Goal: Transaction & Acquisition: Download file/media

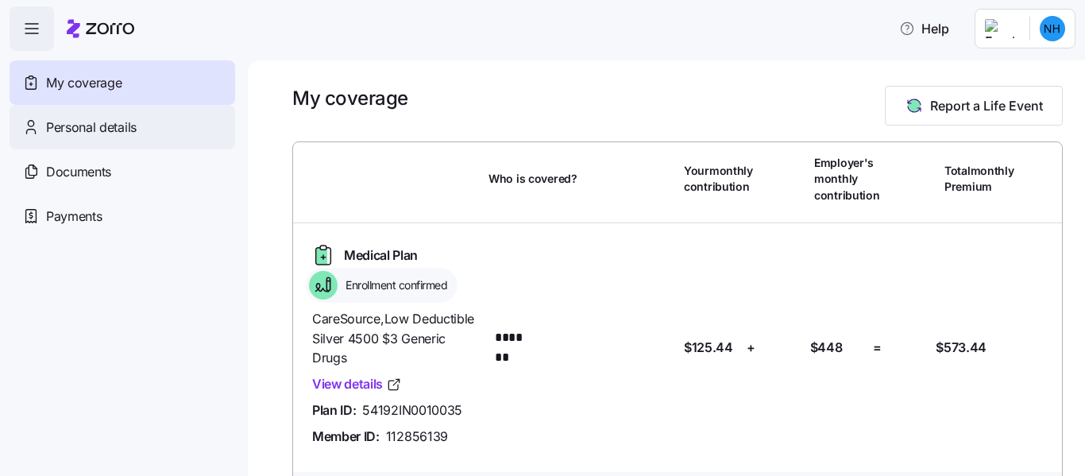
click at [82, 144] on div "Personal details" at bounding box center [123, 127] width 226 height 44
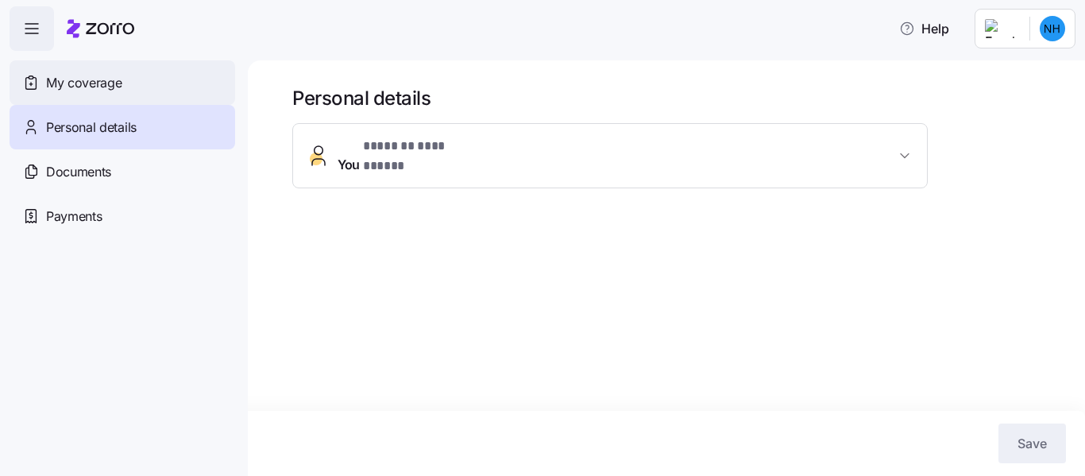
click at [84, 89] on span "My coverage" at bounding box center [83, 83] width 75 height 20
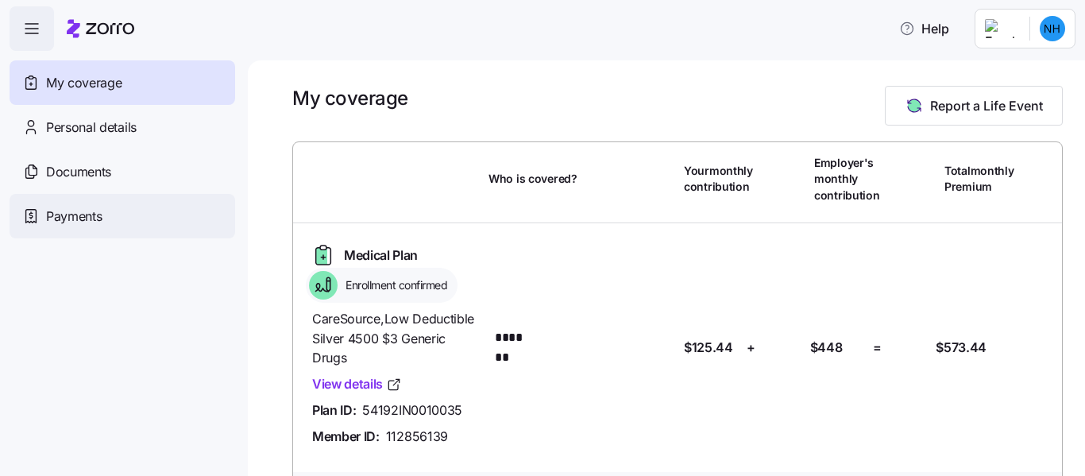
click at [64, 222] on span "Payments" at bounding box center [74, 217] width 56 height 20
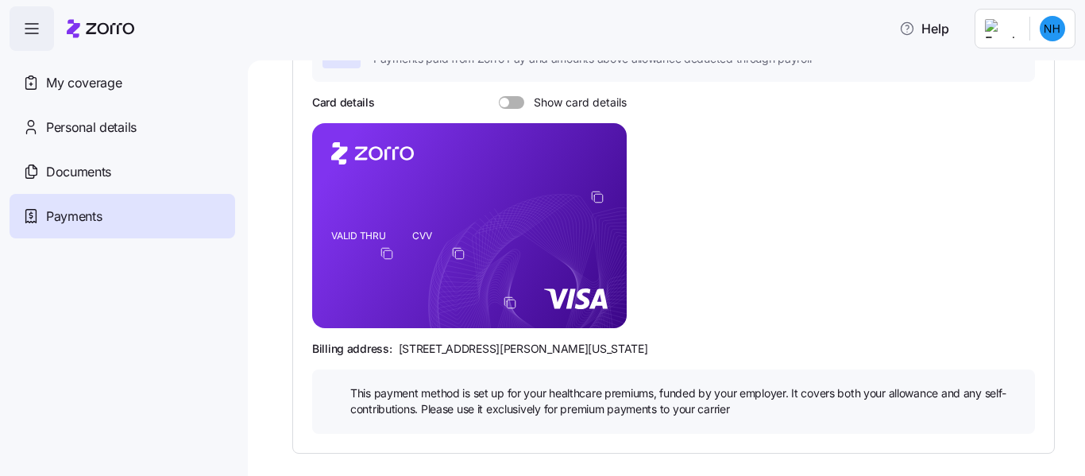
scroll to position [170, 0]
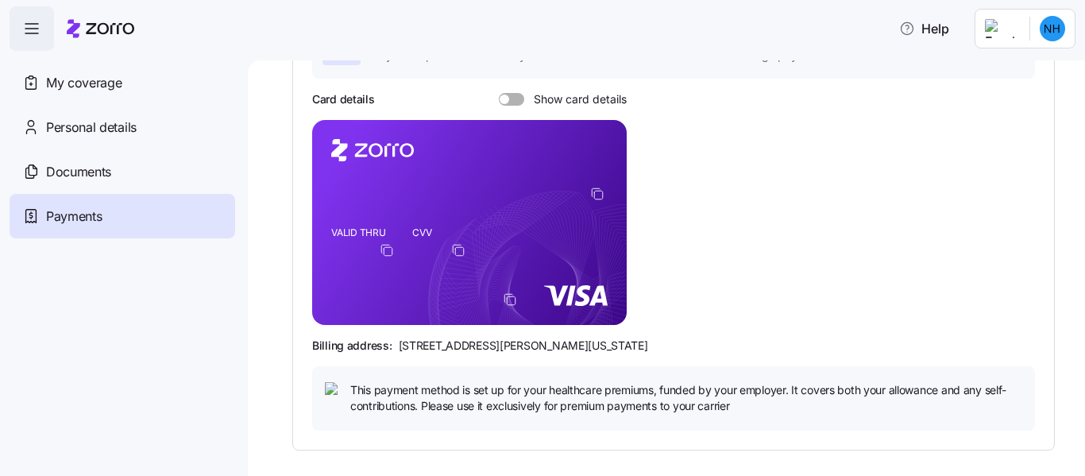
drag, startPoint x: 500, startPoint y: 95, endPoint x: 527, endPoint y: 95, distance: 26.2
click at [527, 95] on label "Show card details" at bounding box center [563, 99] width 128 height 13
click at [499, 93] on input "Show card details" at bounding box center [499, 93] width 0 height 0
drag, startPoint x: 516, startPoint y: 95, endPoint x: 402, endPoint y: 127, distance: 118.2
click at [402, 127] on div "Card details Show card details VALID THRU CVV Billing address: 810 Sharon Drive…" at bounding box center [673, 260] width 723 height 338
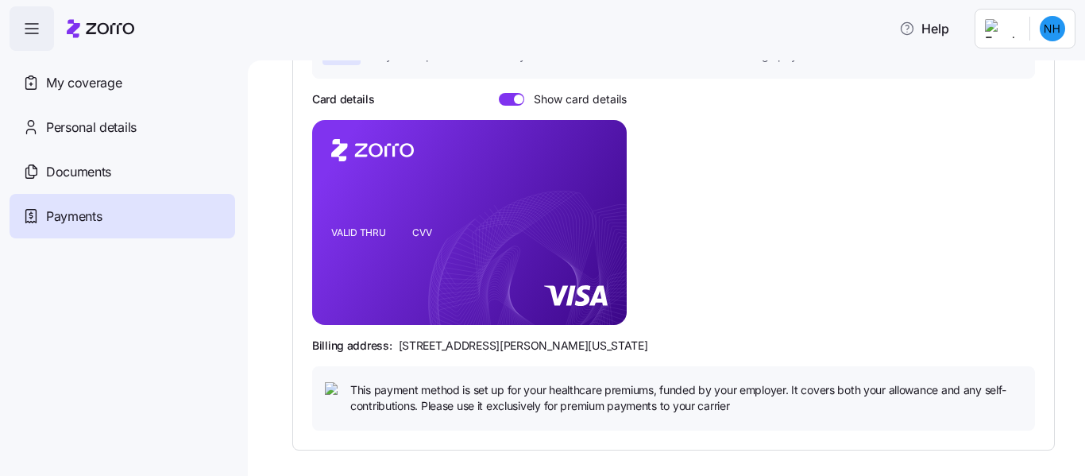
drag, startPoint x: 516, startPoint y: 92, endPoint x: 492, endPoint y: 95, distance: 24.0
click at [492, 95] on div "Card details Show card details" at bounding box center [469, 99] width 315 height 16
drag, startPoint x: 523, startPoint y: 98, endPoint x: 494, endPoint y: 98, distance: 28.6
click at [494, 98] on div "Card details Show card details" at bounding box center [469, 99] width 315 height 16
drag, startPoint x: 514, startPoint y: 99, endPoint x: 496, endPoint y: 99, distance: 18.3
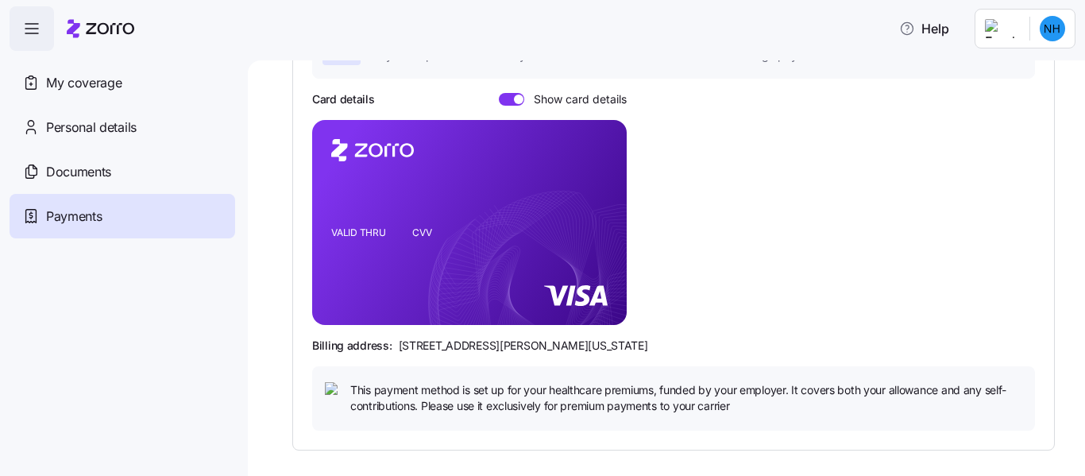
click at [496, 99] on div "Card details Show card details" at bounding box center [469, 99] width 315 height 16
click at [504, 98] on span at bounding box center [507, 99] width 16 height 13
click at [499, 93] on input "Show card details" at bounding box center [499, 93] width 0 height 0
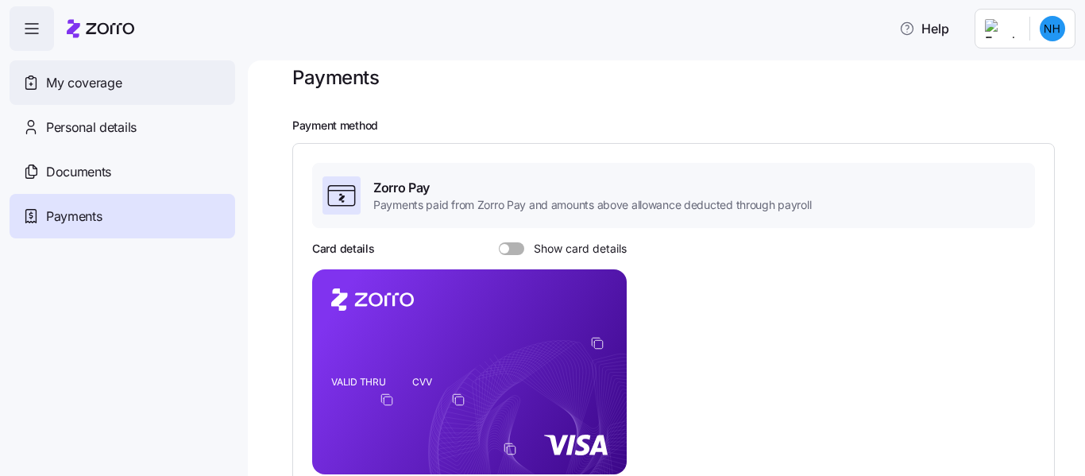
click at [82, 82] on span "My coverage" at bounding box center [83, 83] width 75 height 20
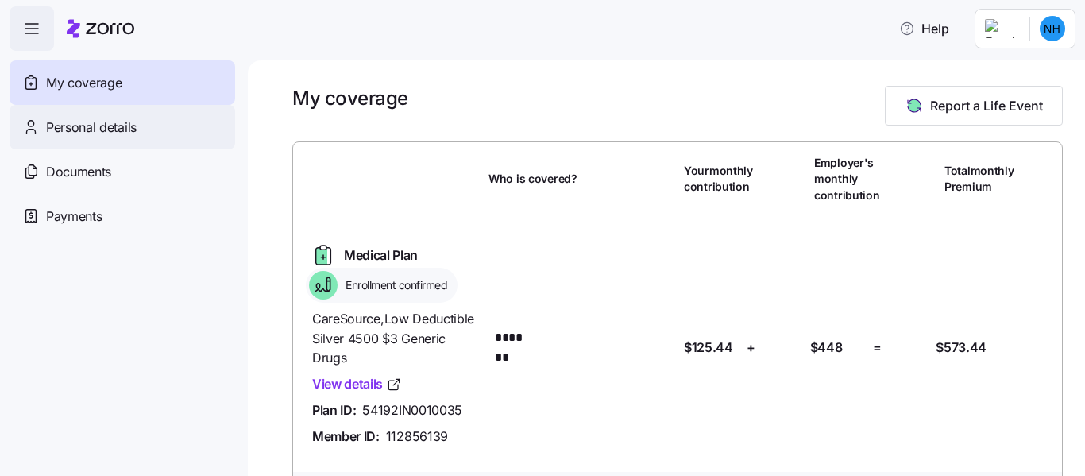
click at [117, 124] on span "Personal details" at bounding box center [91, 128] width 91 height 20
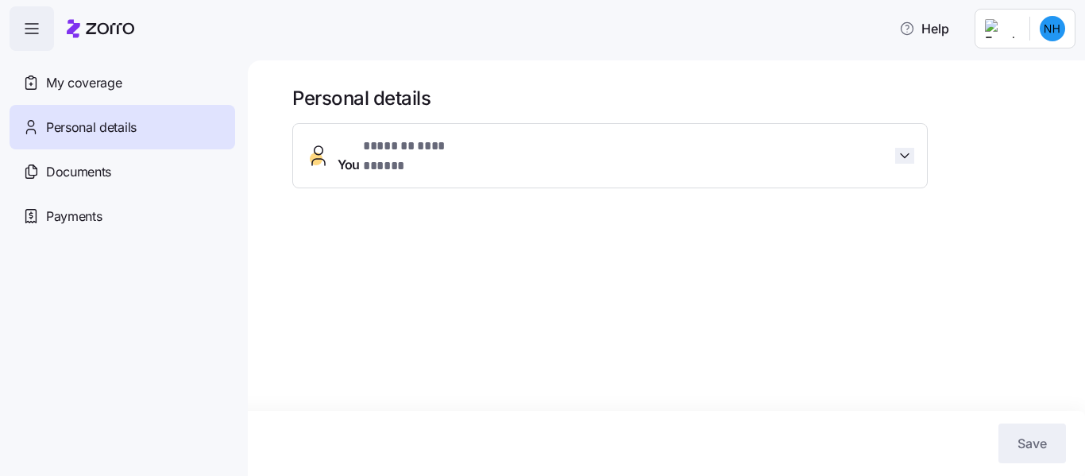
click at [903, 148] on icon "button" at bounding box center [905, 156] width 16 height 16
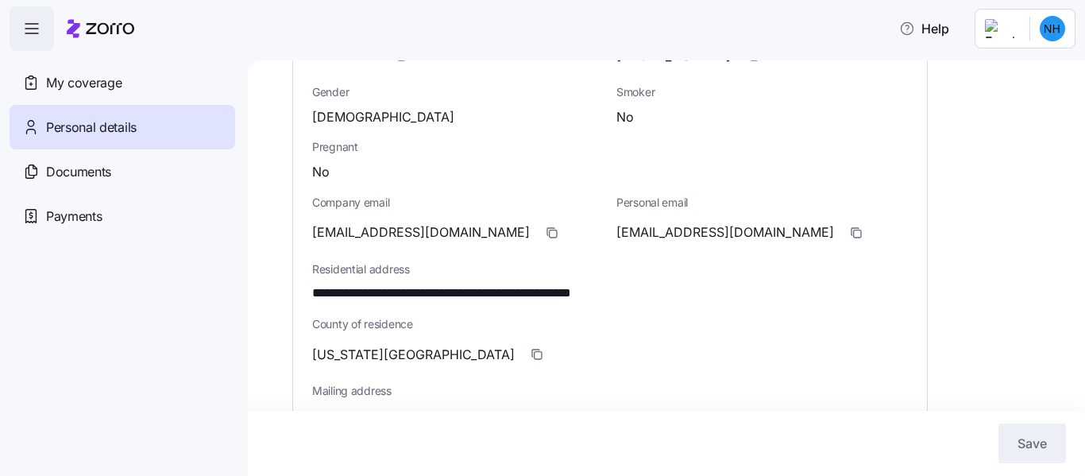
scroll to position [289, 0]
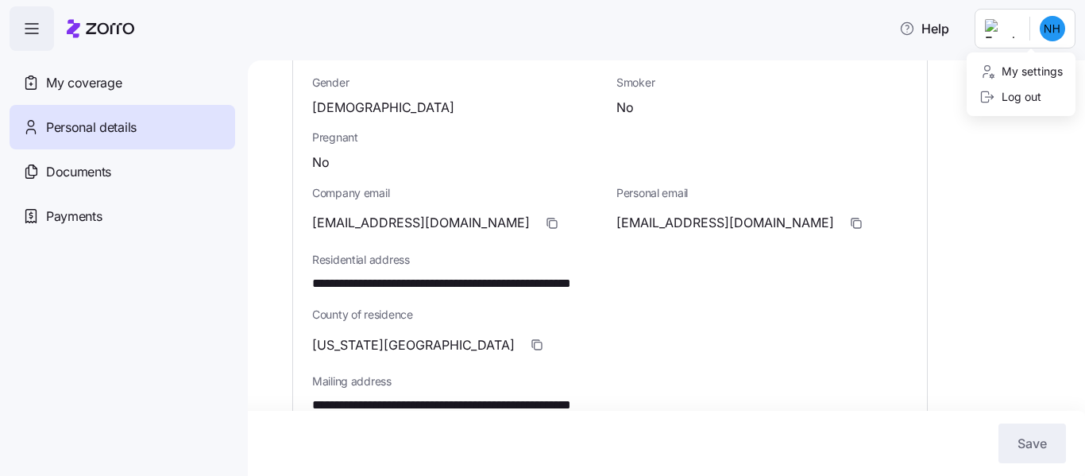
click at [1046, 33] on html "**********" at bounding box center [542, 233] width 1085 height 466
click at [1031, 100] on div "Log out" at bounding box center [1010, 96] width 62 height 17
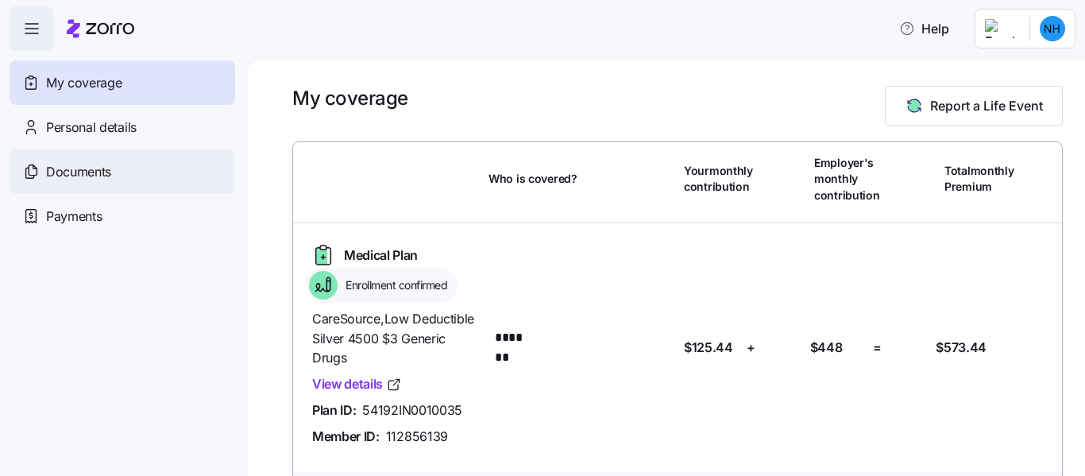
click at [122, 164] on div "Documents" at bounding box center [123, 171] width 226 height 44
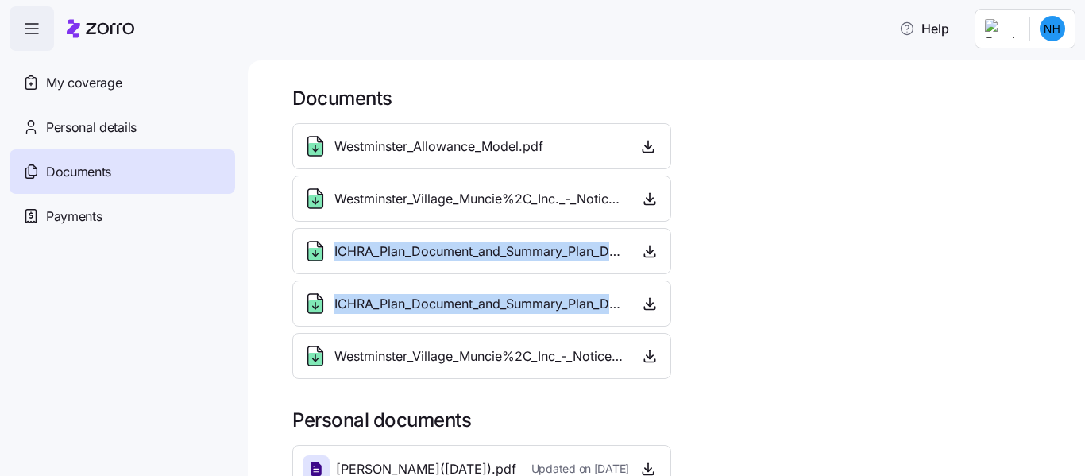
drag, startPoint x: 1072, startPoint y: 192, endPoint x: 1024, endPoint y: 293, distance: 111.6
click at [1024, 293] on div "Documents Westminster_Allowance_Model.pdf Westminster_Village_Muncie%2C_Inc._-_…" at bounding box center [666, 267] width 837 height 415
click at [1068, 226] on div "Documents Westminster_Allowance_Model.pdf Westminster_Village_Muncie%2C_Inc._-_…" at bounding box center [666, 267] width 837 height 415
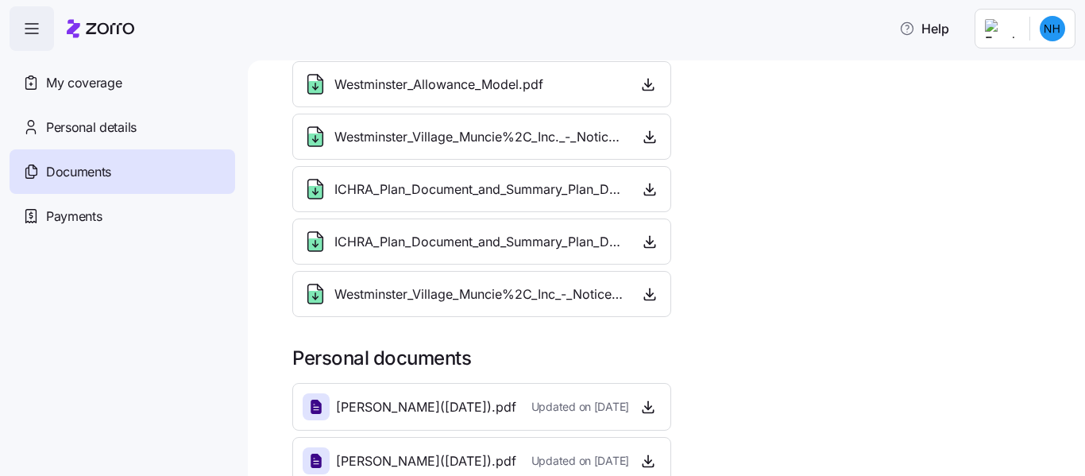
scroll to position [60, 0]
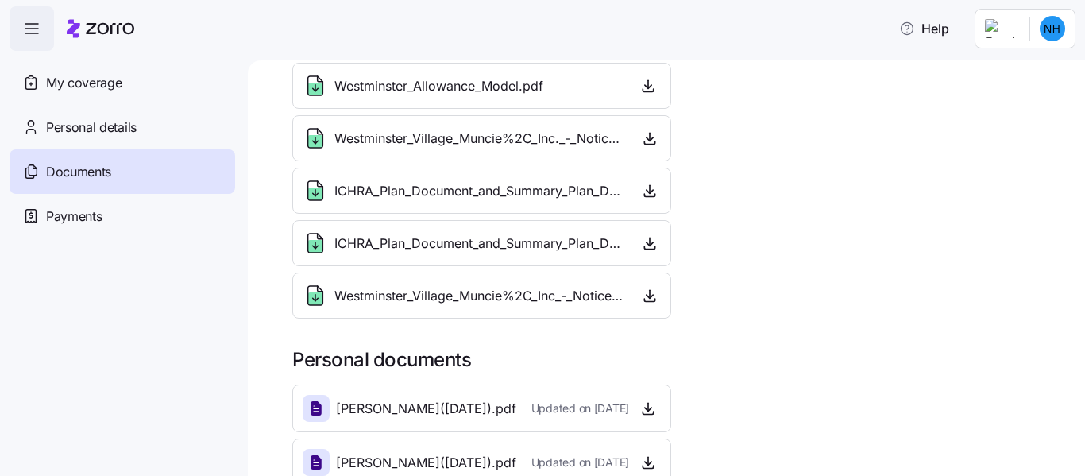
click at [313, 234] on icon at bounding box center [315, 242] width 25 height 25
click at [309, 235] on icon at bounding box center [315, 242] width 25 height 25
click at [400, 192] on span "ICHRA_Plan_Document_and_Summary_Plan_Description_-_2025.pdf" at bounding box center [480, 191] width 292 height 20
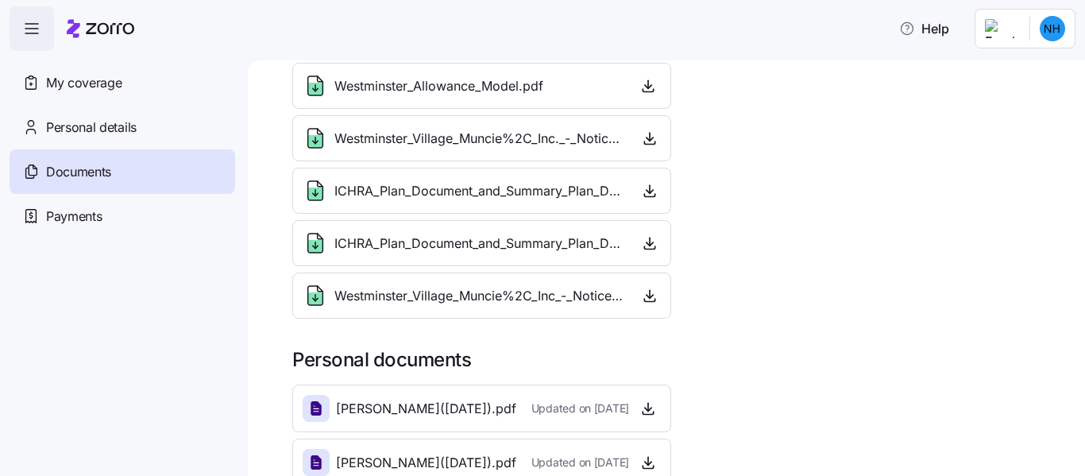
click at [400, 192] on span "ICHRA_Plan_Document_and_Summary_Plan_Description_-_2025.pdf" at bounding box center [480, 191] width 292 height 20
click at [639, 183] on span "button" at bounding box center [649, 191] width 21 height 24
click at [639, 182] on button "button" at bounding box center [650, 190] width 22 height 25
click at [639, 183] on span "button" at bounding box center [649, 191] width 21 height 24
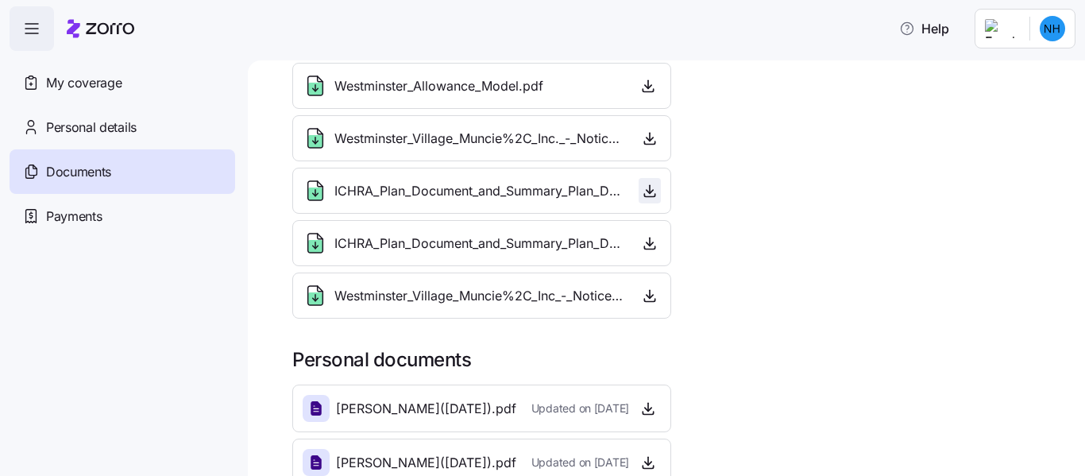
click at [639, 183] on span "button" at bounding box center [649, 191] width 21 height 24
click at [311, 192] on icon at bounding box center [315, 193] width 14 height 13
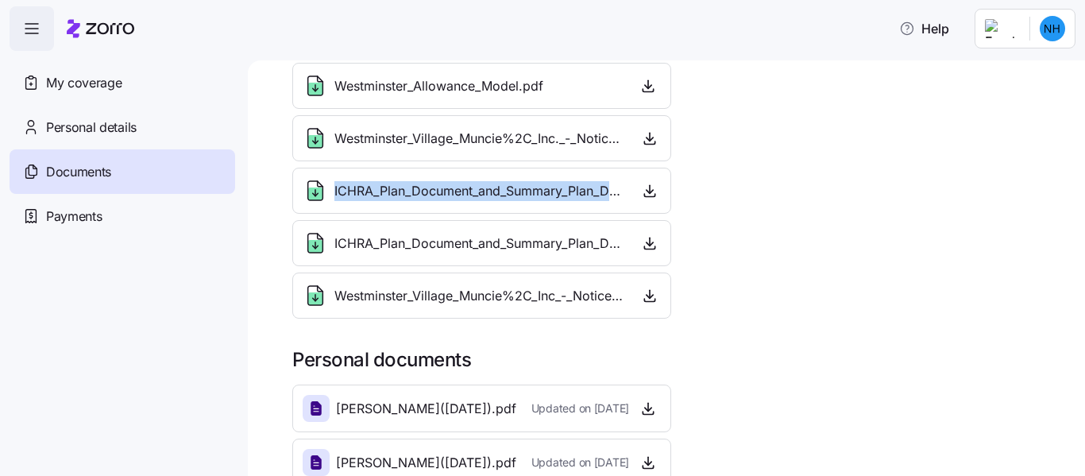
click at [311, 192] on icon at bounding box center [315, 193] width 14 height 13
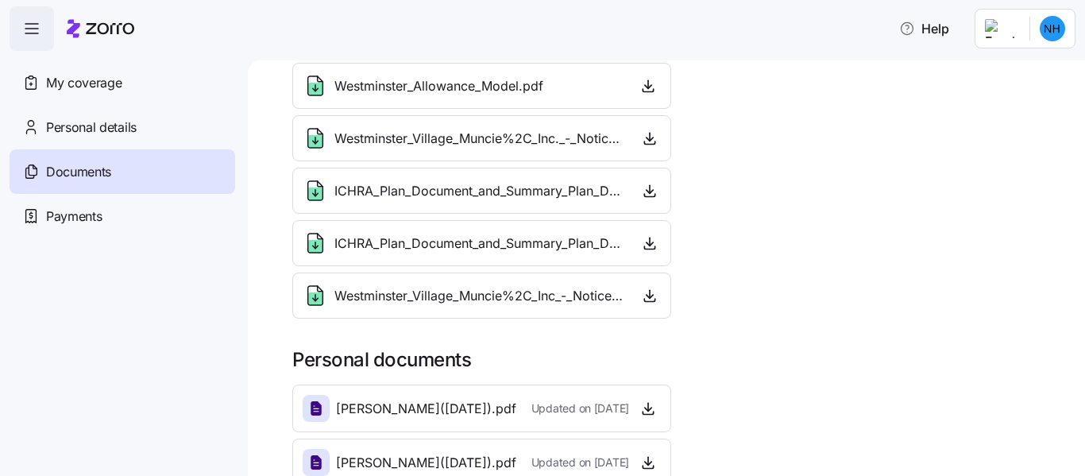
click at [311, 192] on icon at bounding box center [315, 193] width 14 height 13
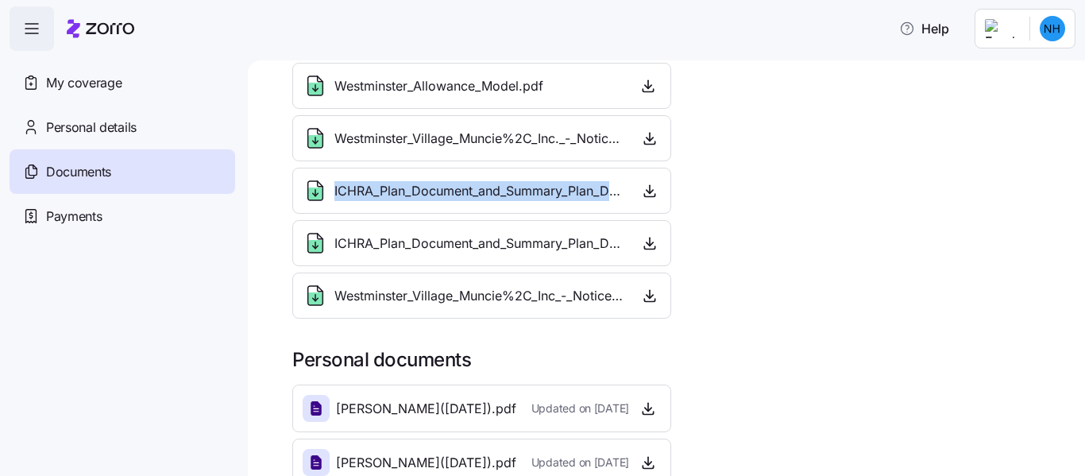
click at [311, 192] on icon at bounding box center [315, 193] width 14 height 13
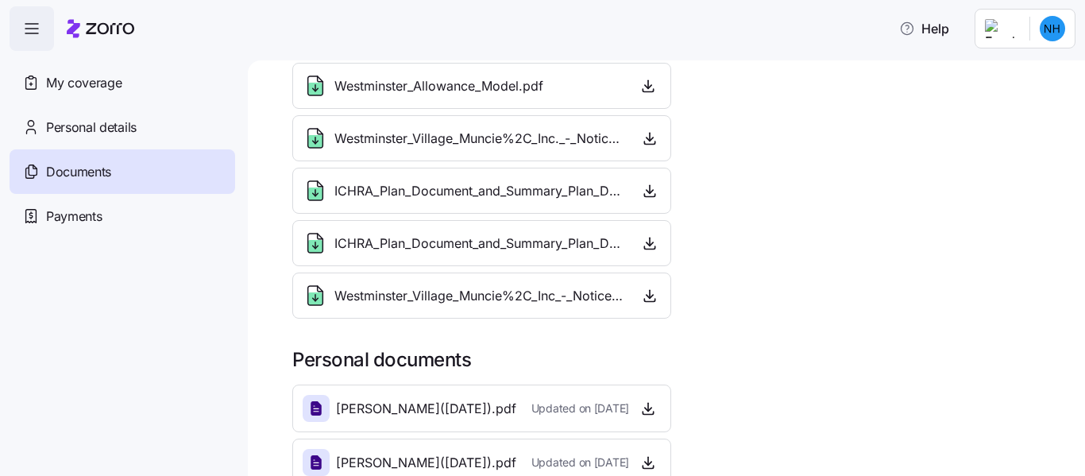
click at [311, 192] on icon at bounding box center [315, 193] width 14 height 13
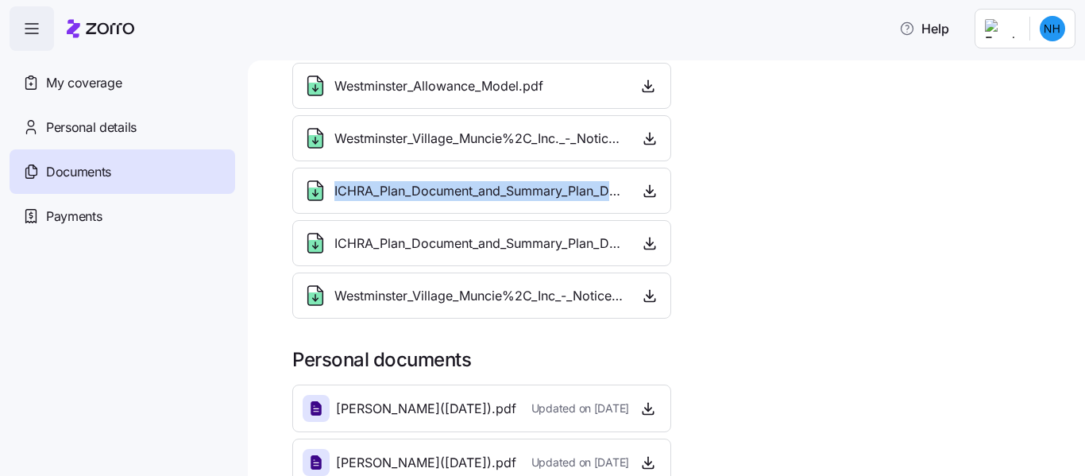
click at [311, 192] on icon at bounding box center [315, 193] width 14 height 13
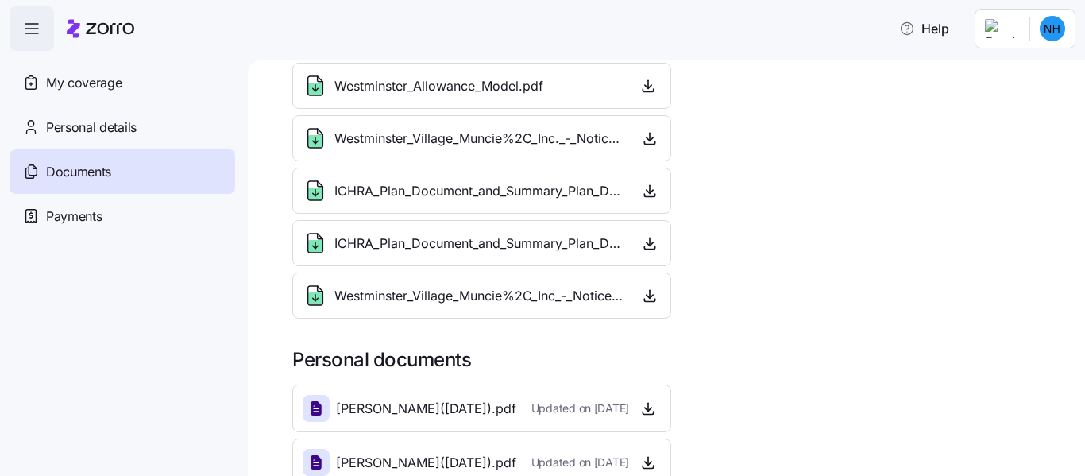
click at [311, 192] on icon at bounding box center [315, 193] width 14 height 13
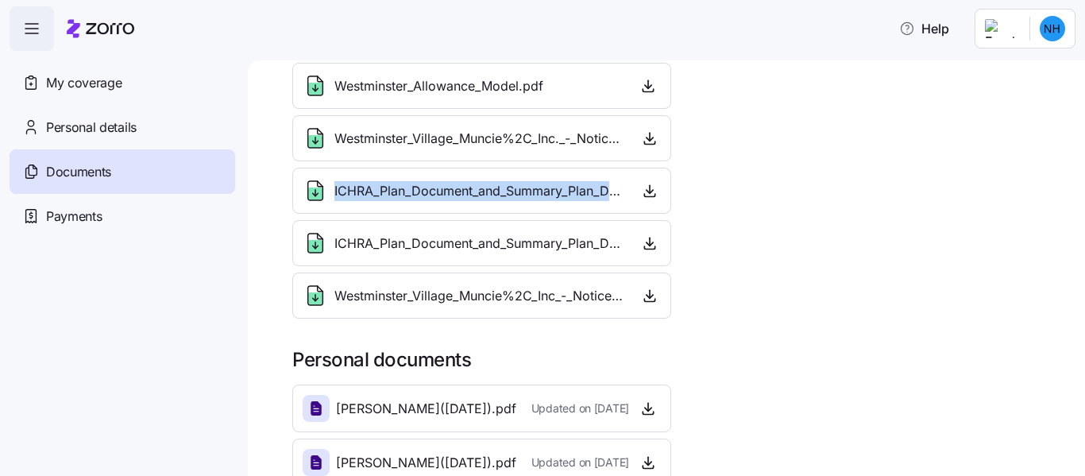
click at [311, 192] on icon at bounding box center [315, 193] width 14 height 13
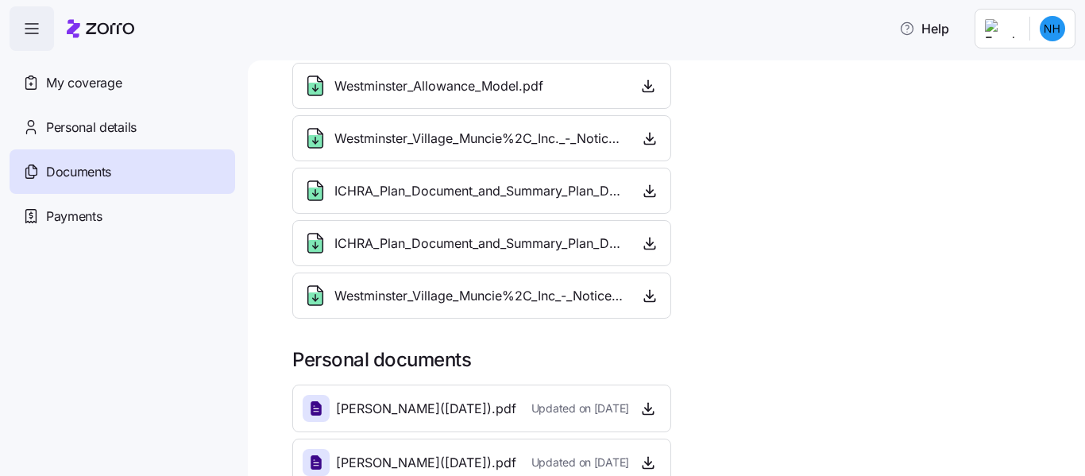
click at [311, 192] on icon at bounding box center [315, 193] width 14 height 13
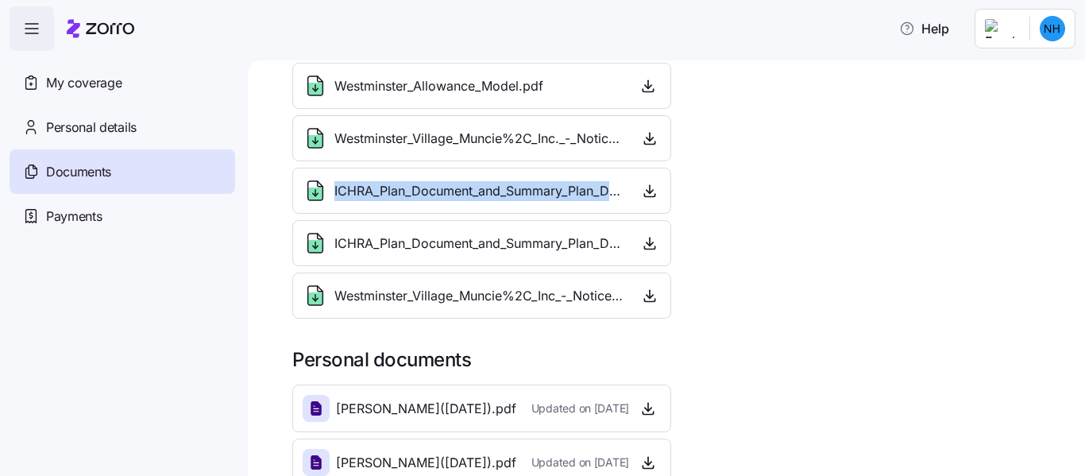
click at [311, 192] on icon at bounding box center [315, 193] width 14 height 13
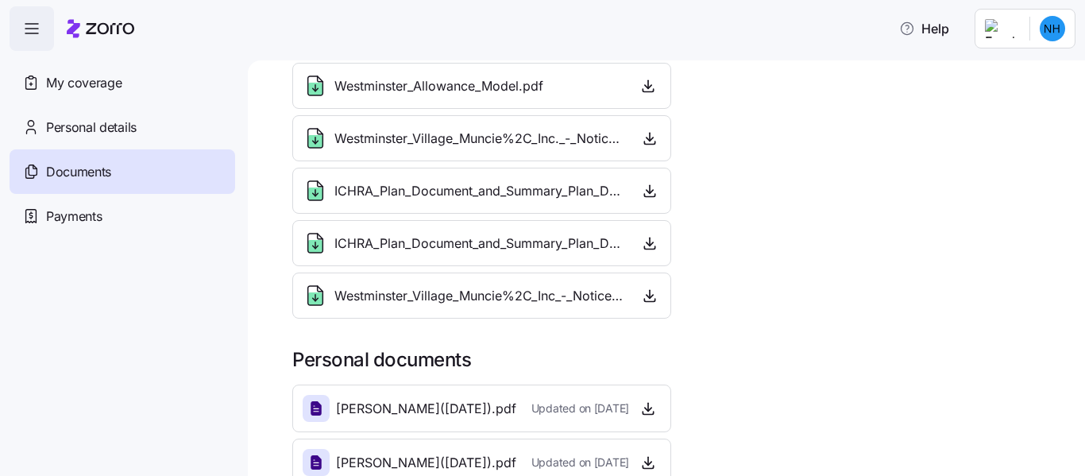
click at [318, 194] on icon at bounding box center [316, 195] width 6 height 2
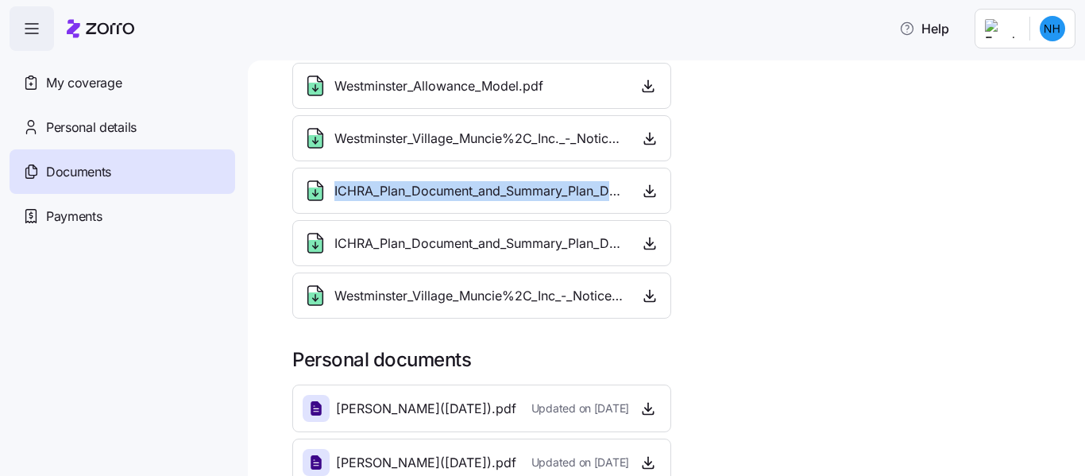
click at [318, 194] on icon at bounding box center [316, 195] width 6 height 2
click at [639, 201] on span "button" at bounding box center [649, 191] width 21 height 24
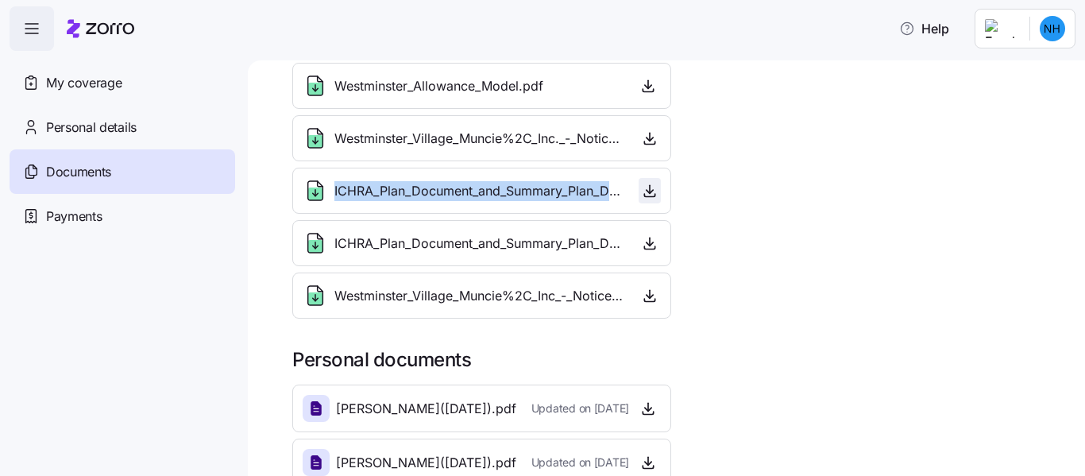
click at [639, 201] on span "button" at bounding box center [649, 191] width 21 height 24
click at [646, 248] on icon "button" at bounding box center [650, 243] width 16 height 16
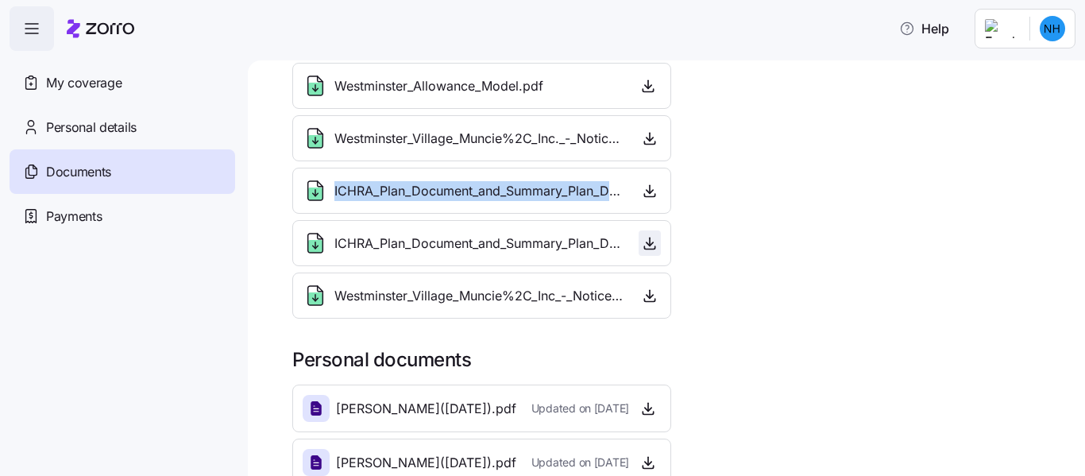
click at [646, 248] on icon "button" at bounding box center [650, 243] width 16 height 16
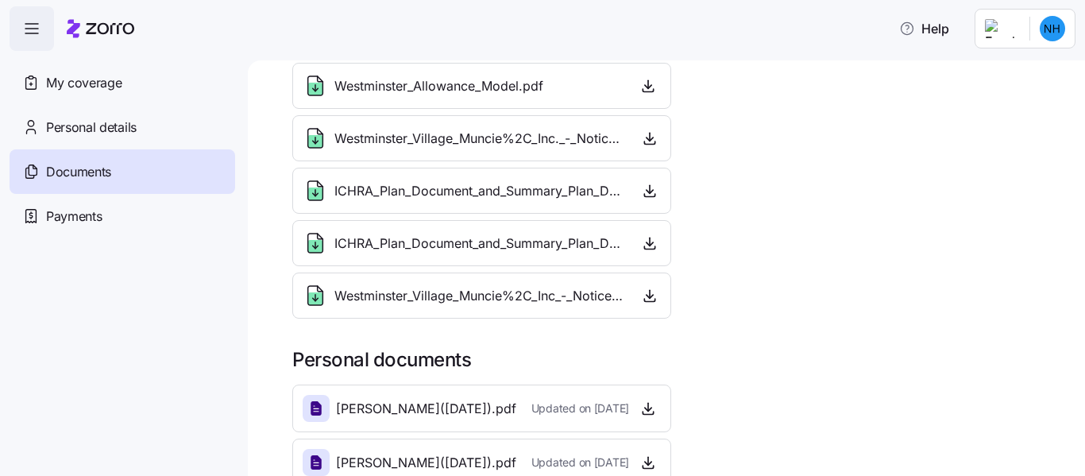
click at [438, 91] on span "Westminster_Allowance_Model.pdf" at bounding box center [438, 86] width 209 height 20
click at [314, 181] on icon at bounding box center [315, 190] width 15 height 19
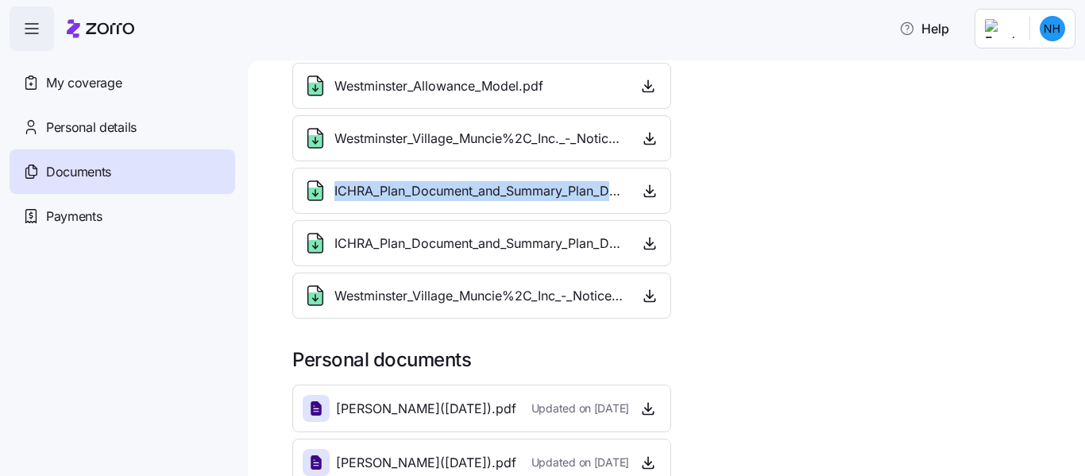
click at [314, 181] on icon at bounding box center [315, 190] width 15 height 19
click at [642, 189] on icon "button" at bounding box center [650, 191] width 16 height 16
